Goal: Task Accomplishment & Management: Manage account settings

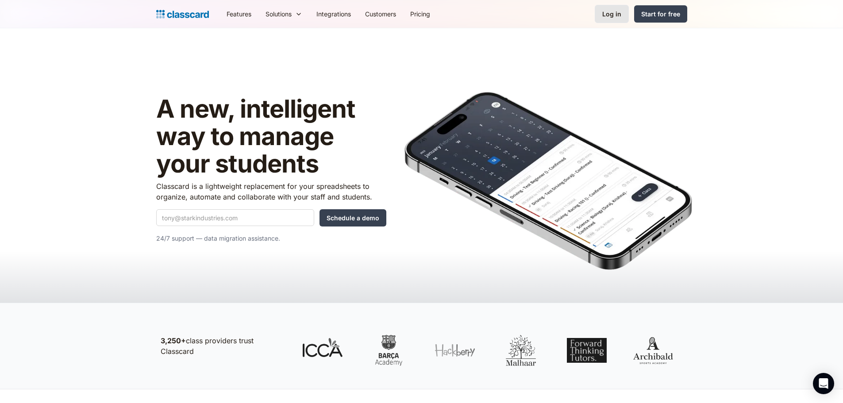
click at [621, 12] on div "Log in" at bounding box center [611, 13] width 19 height 9
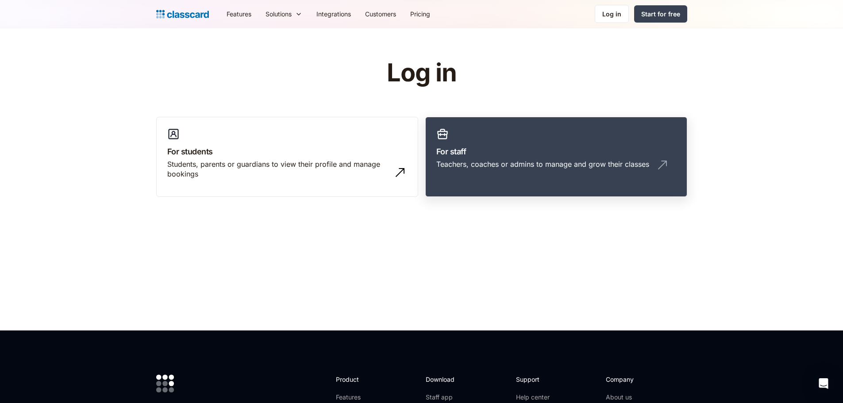
click at [503, 165] on div "Teachers, coaches or admins to manage and grow their classes" at bounding box center [542, 164] width 213 height 10
click at [490, 153] on h3 "For staff" at bounding box center [556, 152] width 240 height 12
